Goal: Task Accomplishment & Management: Use online tool/utility

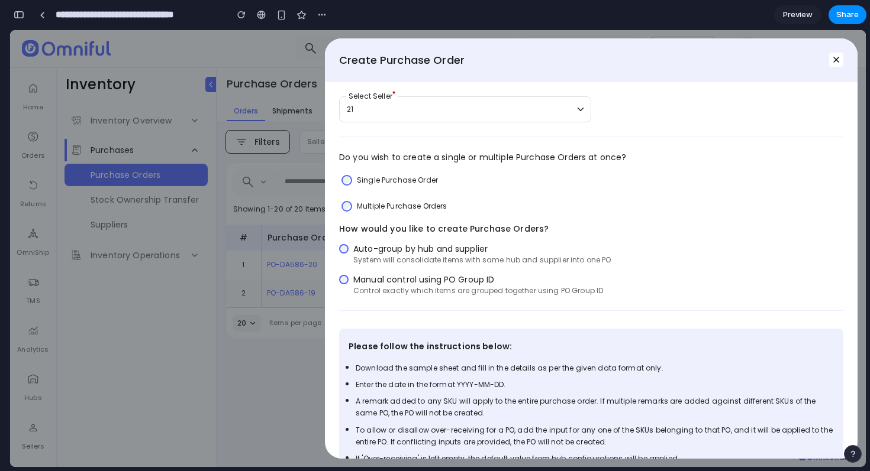
click at [478, 286] on div "Manual control using PO Group ID Control exactly which items are grouped togeth…" at bounding box center [478, 285] width 250 height 22
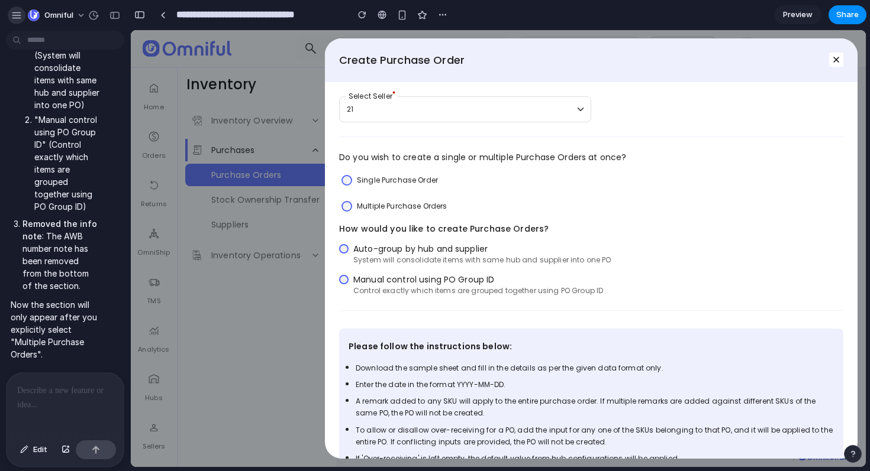
click at [20, 20] on div "button" at bounding box center [16, 15] width 11 height 11
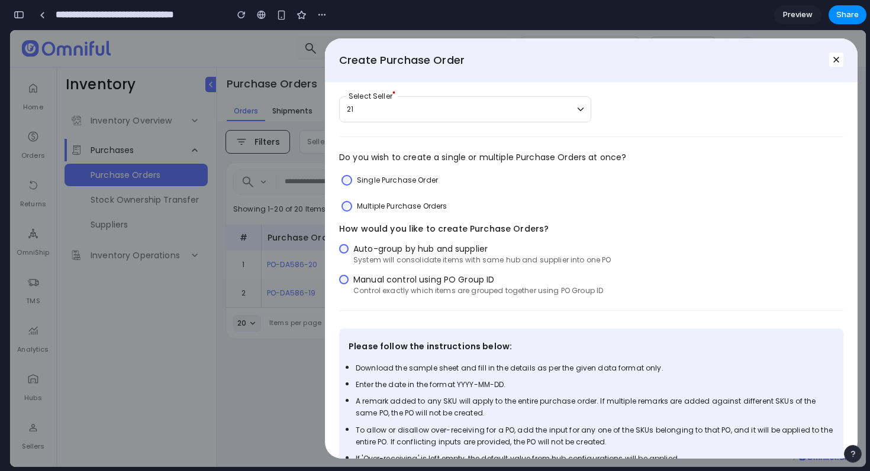
click at [18, 19] on button "button" at bounding box center [18, 14] width 19 height 19
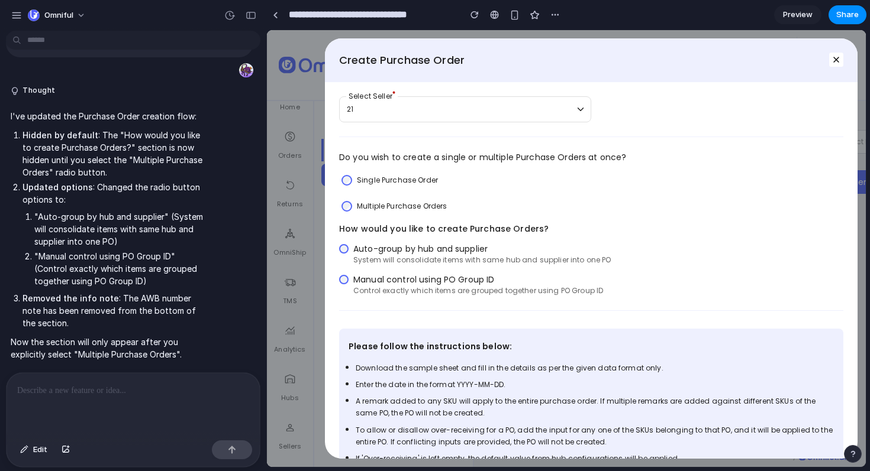
scroll to position [1181, 0]
click at [43, 450] on span "Edit" at bounding box center [40, 450] width 14 height 12
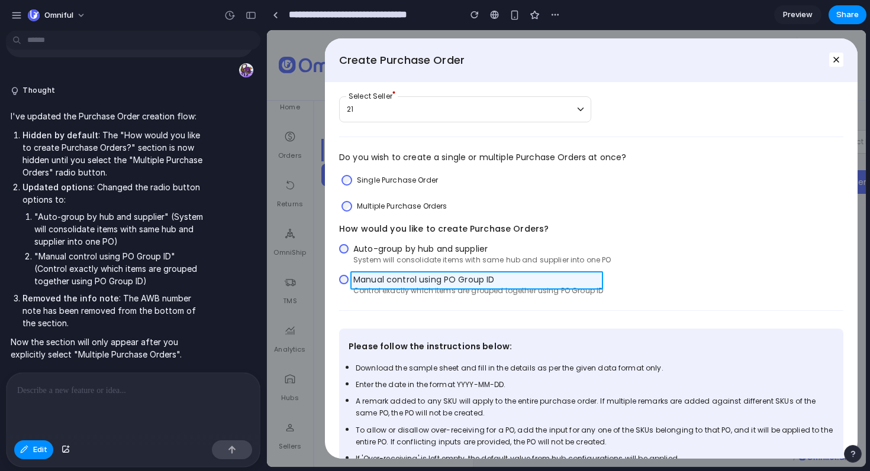
drag, startPoint x: 616, startPoint y: 293, endPoint x: 556, endPoint y: 282, distance: 61.4
click at [554, 282] on div at bounding box center [566, 249] width 598 height 437
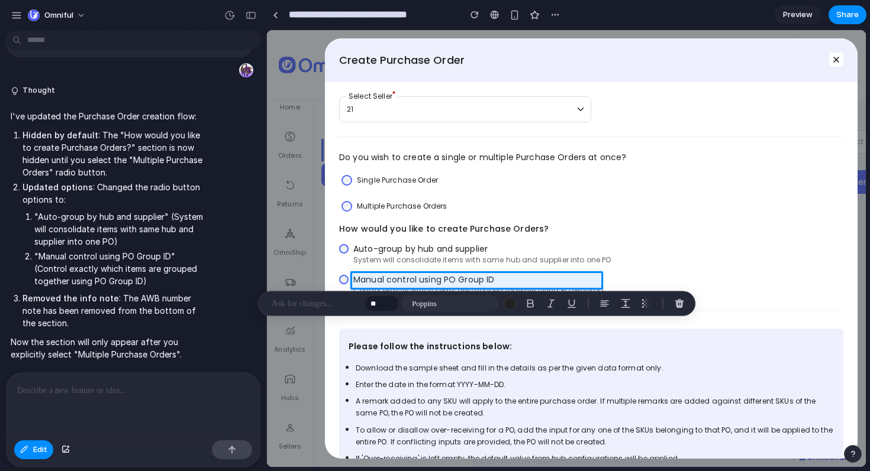
click at [568, 243] on div at bounding box center [566, 249] width 598 height 437
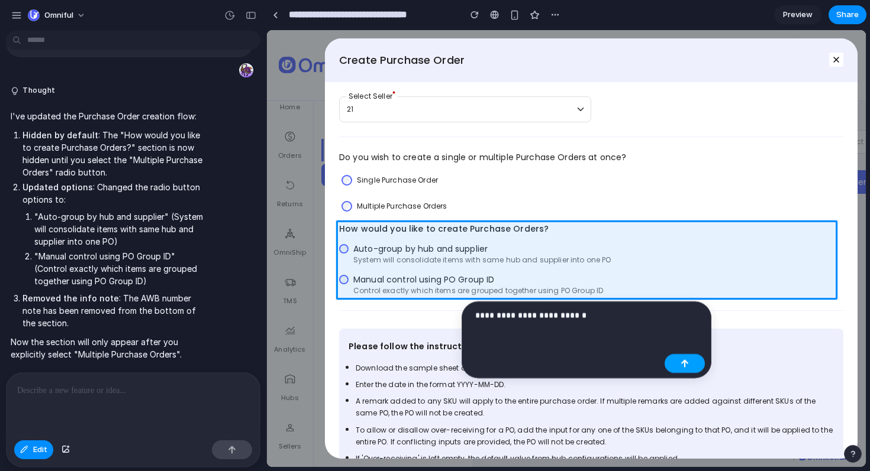
click at [675, 359] on button "button" at bounding box center [684, 363] width 40 height 19
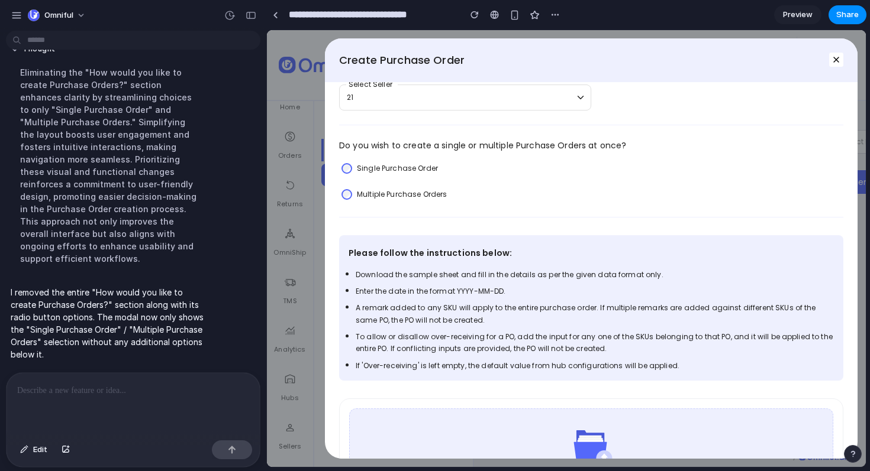
scroll to position [0, 0]
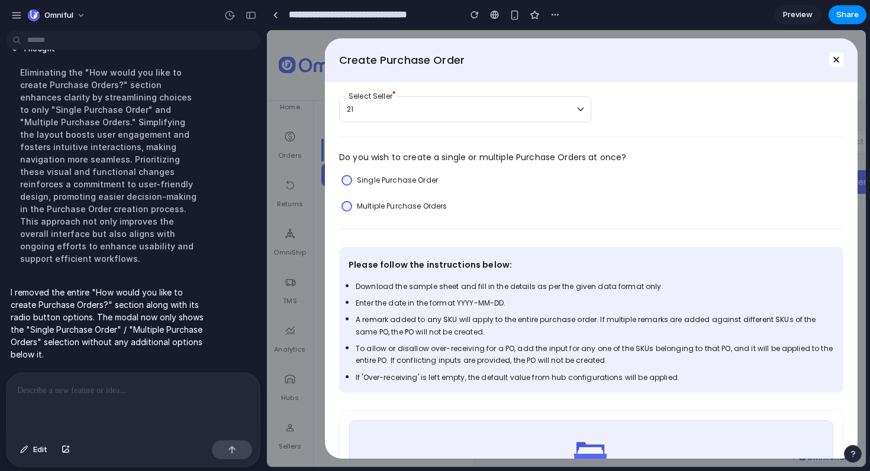
click at [415, 205] on label "Multiple Purchase Orders" at bounding box center [402, 207] width 90 height 12
click at [414, 185] on label "Single Purchase Order" at bounding box center [397, 181] width 81 height 12
